Goal: Check status: Check status

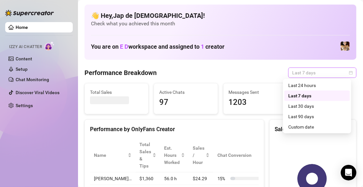
click at [315, 71] on span "Last 7 days" at bounding box center [322, 73] width 60 height 10
click at [310, 128] on div "Custom date" at bounding box center [317, 126] width 58 height 7
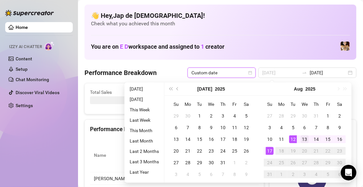
type input "2025-08-13"
click at [304, 141] on div "13" at bounding box center [305, 139] width 8 height 8
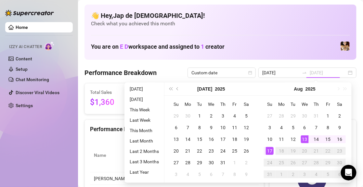
click at [268, 151] on div "17" at bounding box center [270, 151] width 8 height 8
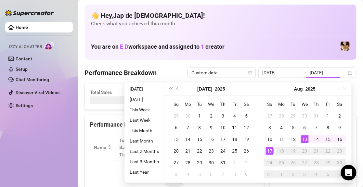
type input "2025-08-13"
